Goal: Task Accomplishment & Management: Complete application form

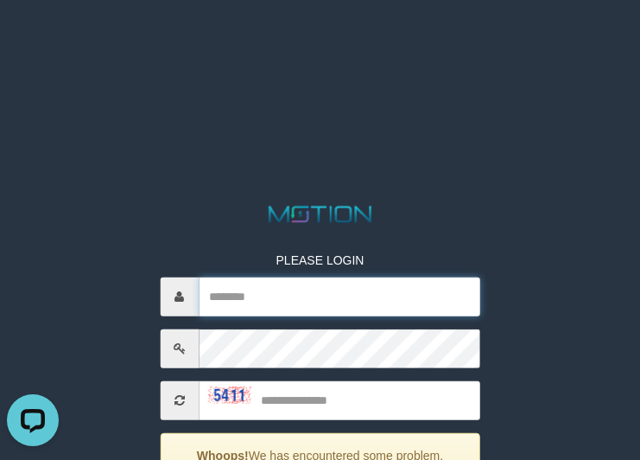
type input "*********"
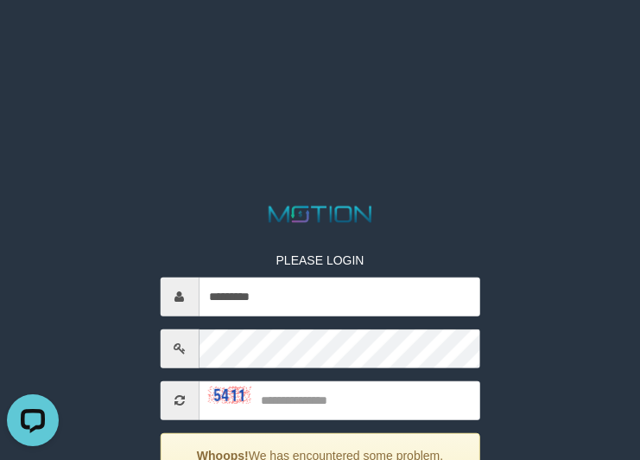
click at [500, 43] on html "PLEASE LOGIN ********* Whoops! We has encountered some problem. Your account is…" at bounding box center [320, 21] width 640 height 43
